Goal: Find specific page/section: Find specific page/section

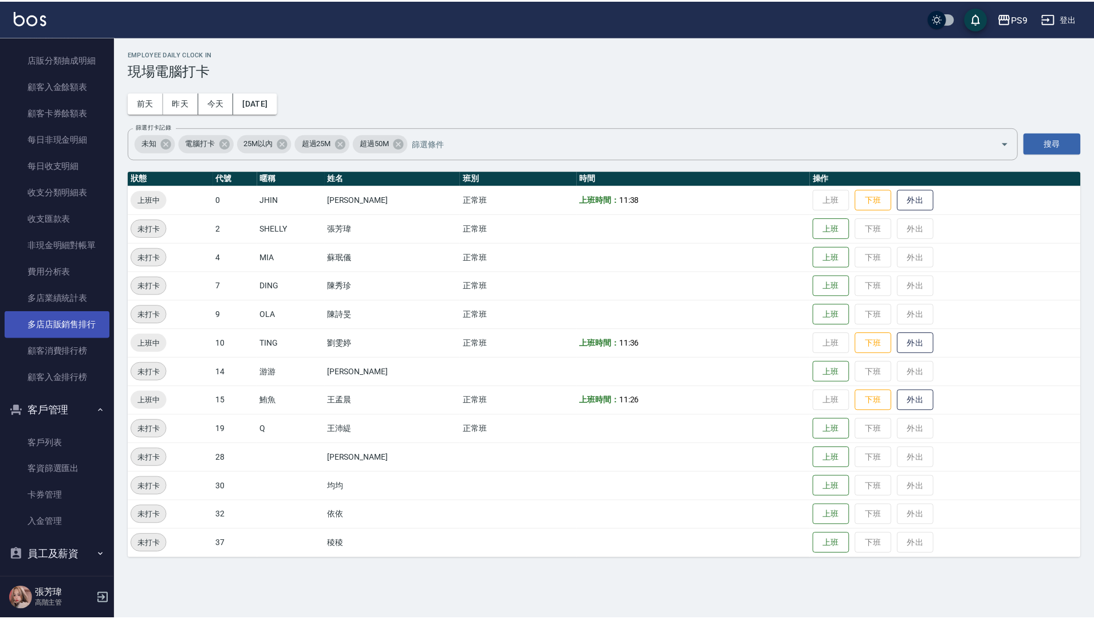
scroll to position [1260, 0]
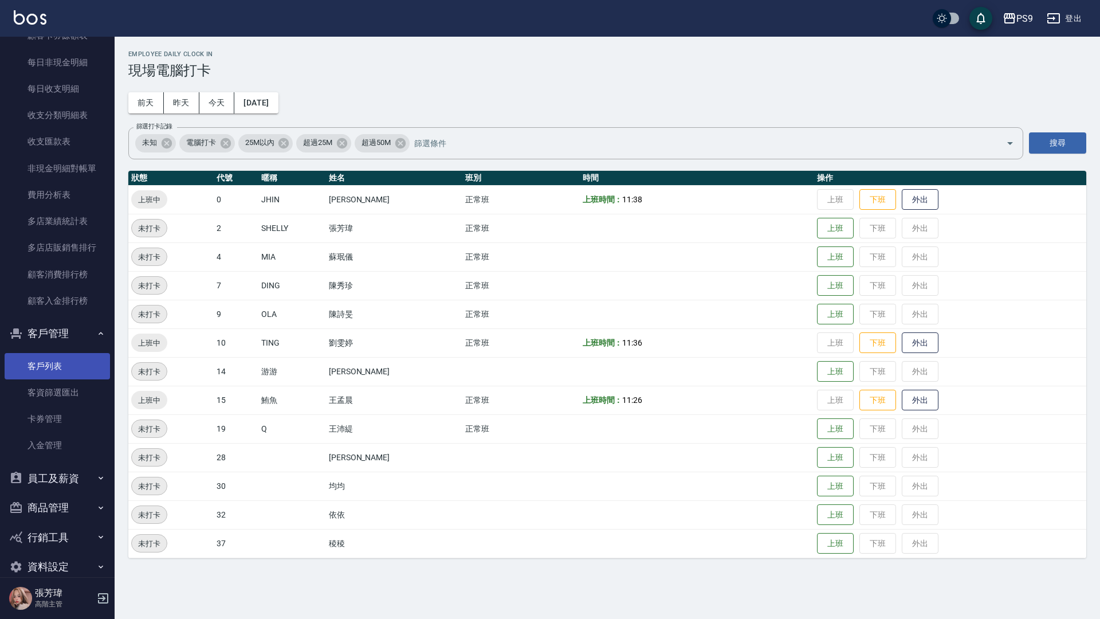
click at [72, 371] on link "客戶列表" at bounding box center [57, 366] width 105 height 26
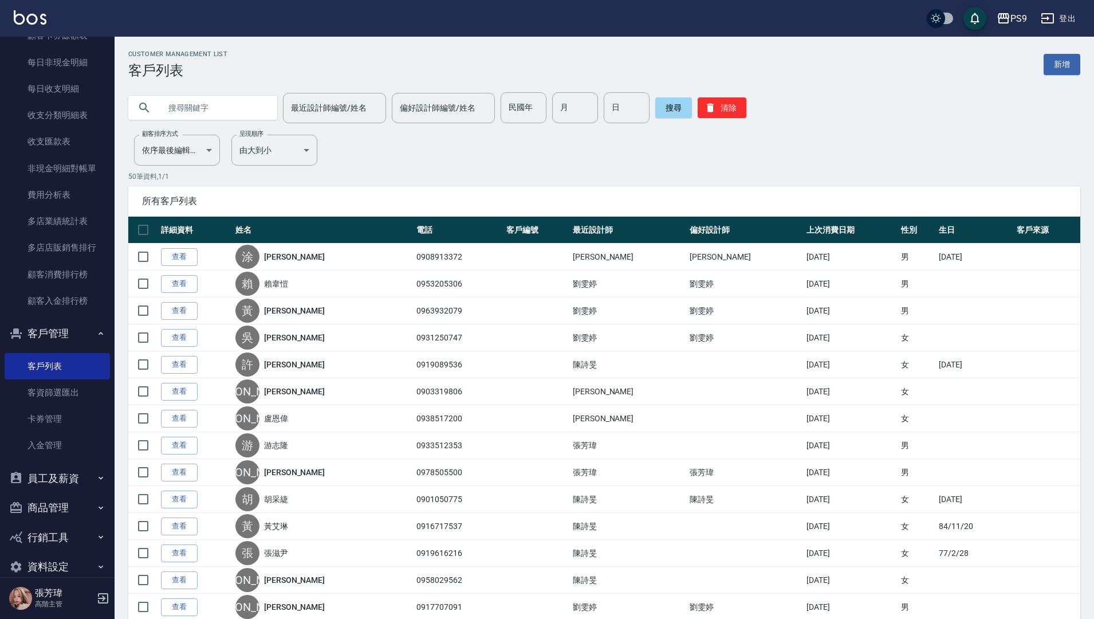
click at [226, 103] on input "text" at bounding box center [214, 107] width 108 height 31
type input "0985089159"
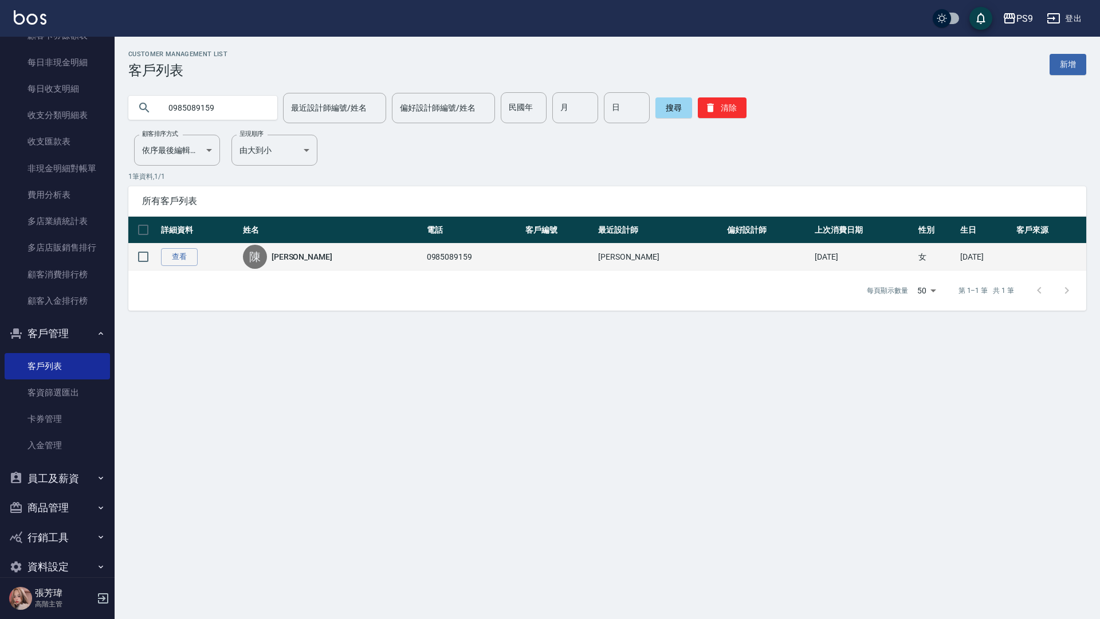
click at [266, 259] on div "陳" at bounding box center [255, 257] width 24 height 24
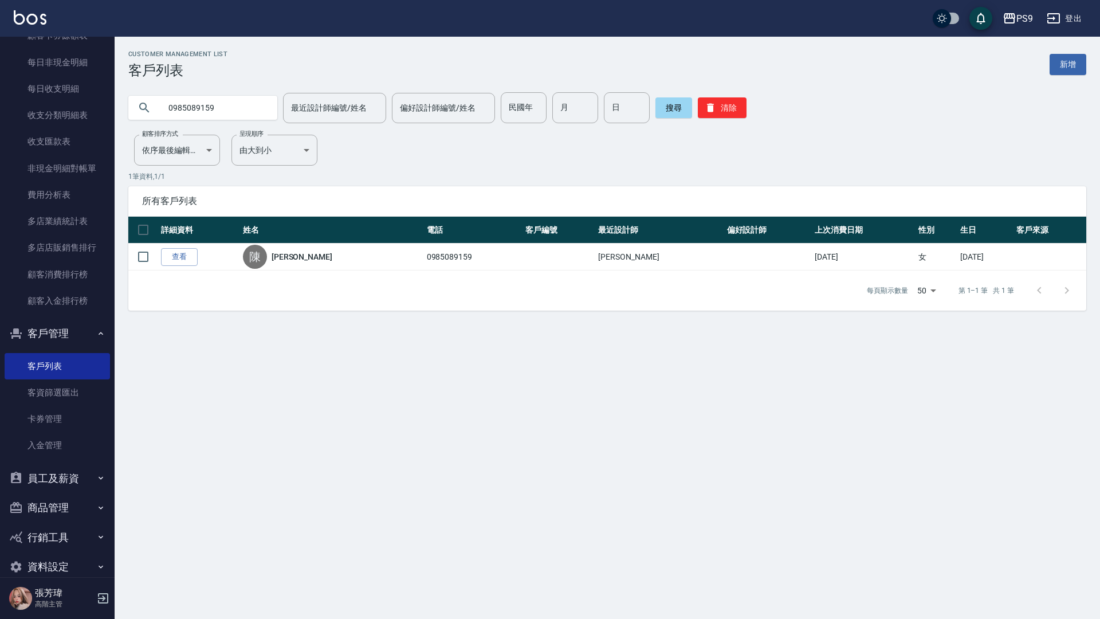
click at [292, 258] on link "[PERSON_NAME]" at bounding box center [302, 256] width 61 height 11
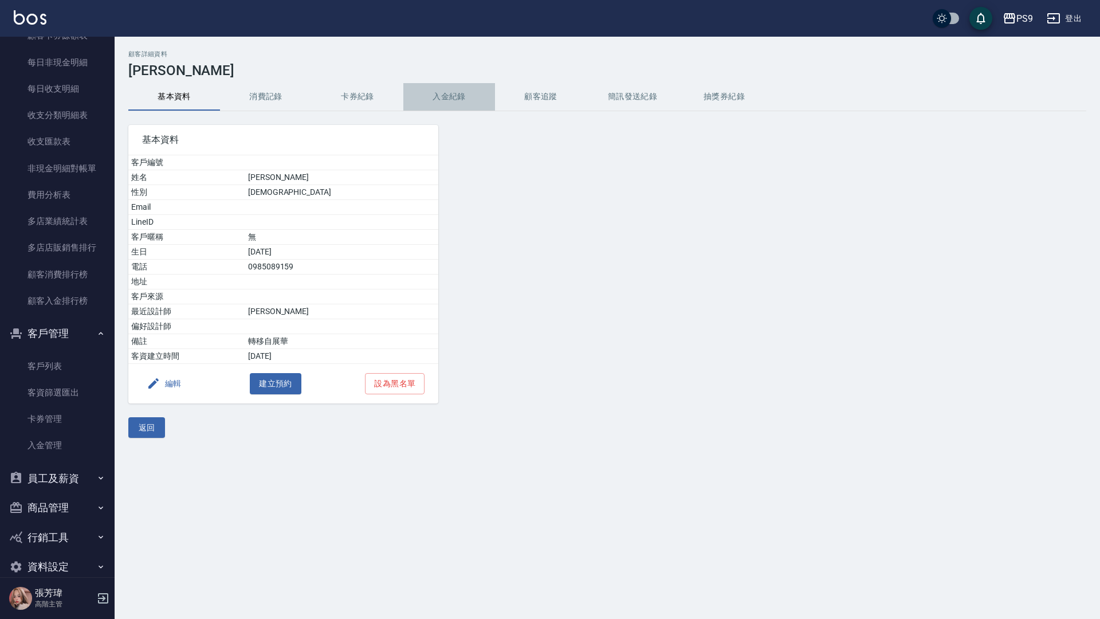
click at [433, 93] on button "入金紀錄" at bounding box center [449, 96] width 92 height 27
